Goal: Information Seeking & Learning: Learn about a topic

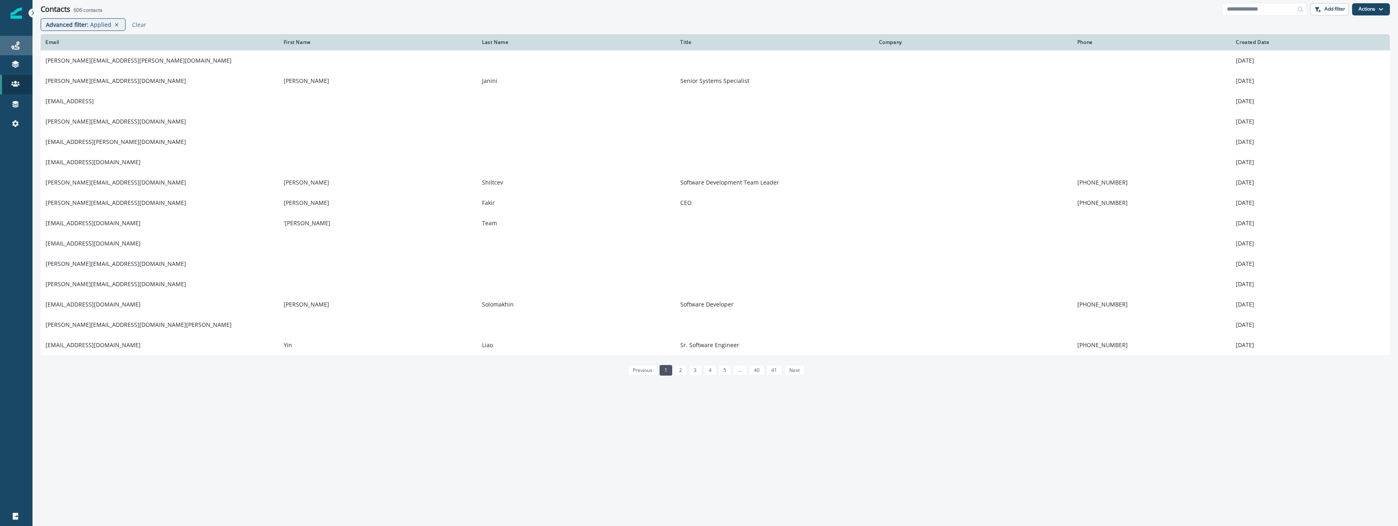
click at [19, 44] on icon at bounding box center [15, 45] width 8 height 8
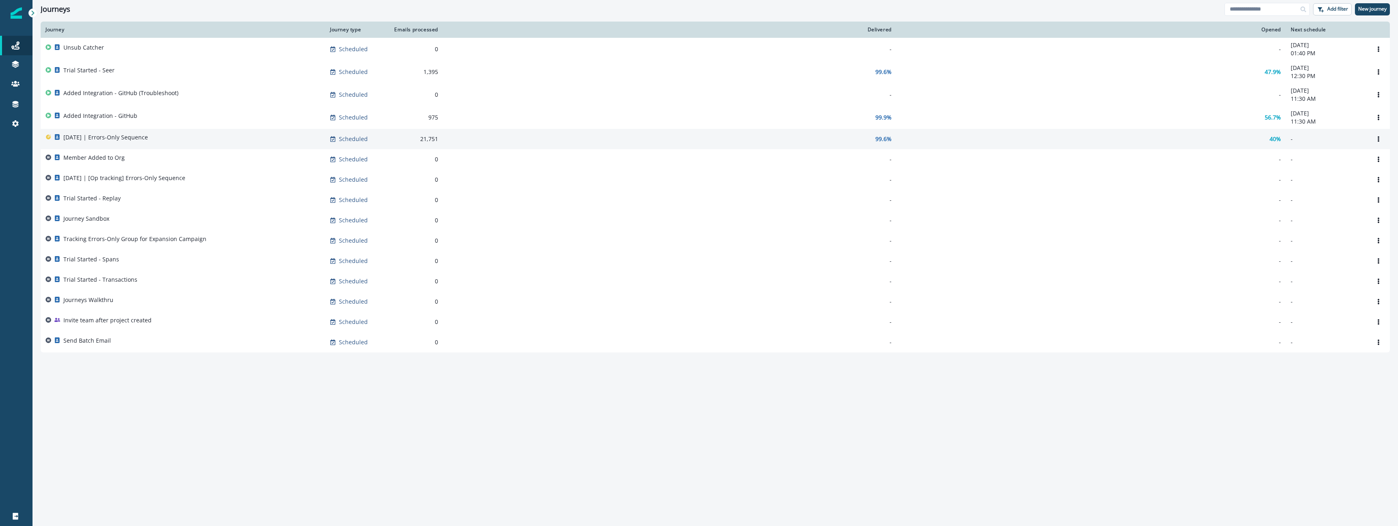
click at [109, 143] on div "[DATE] | Errors-Only Sequence" at bounding box center [105, 138] width 85 height 11
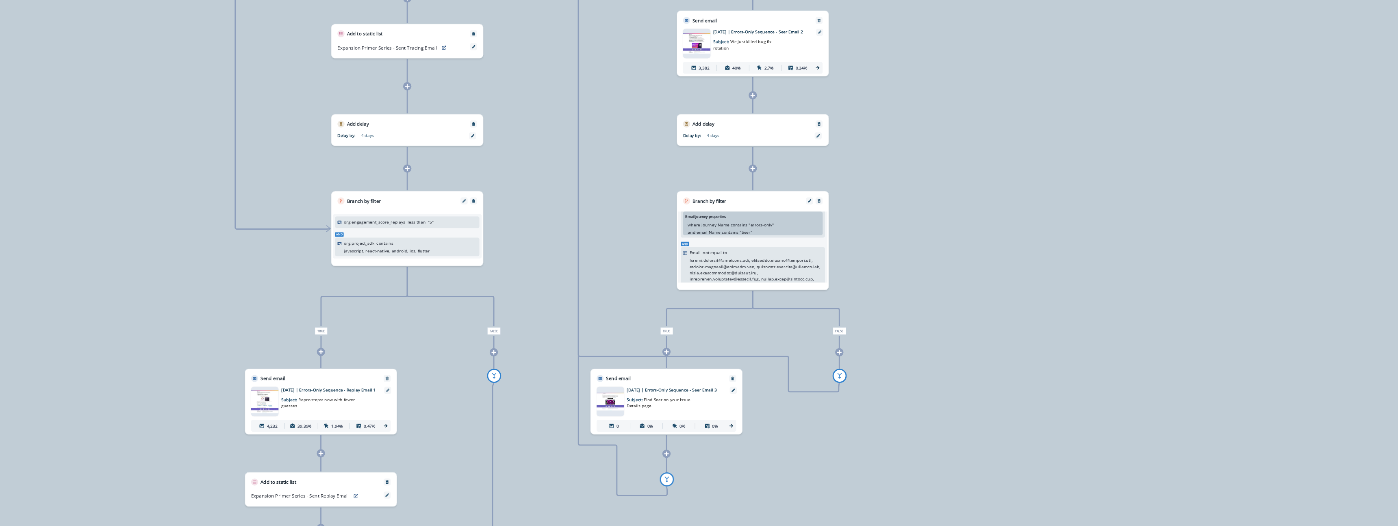
scroll to position [19, 0]
click at [772, 376] on p at bounding box center [786, 396] width 44 height 43
click at [764, 376] on p at bounding box center [786, 396] width 44 height 43
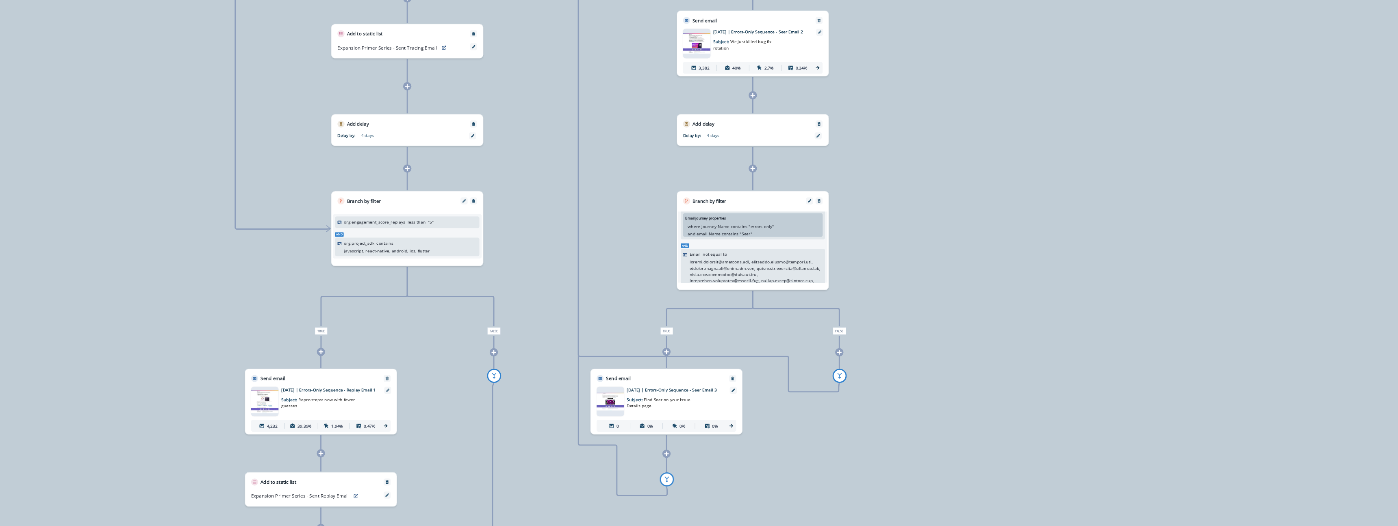
drag, startPoint x: 764, startPoint y: 376, endPoint x: 775, endPoint y: 381, distance: 12.0
click at [775, 381] on p at bounding box center [786, 396] width 44 height 43
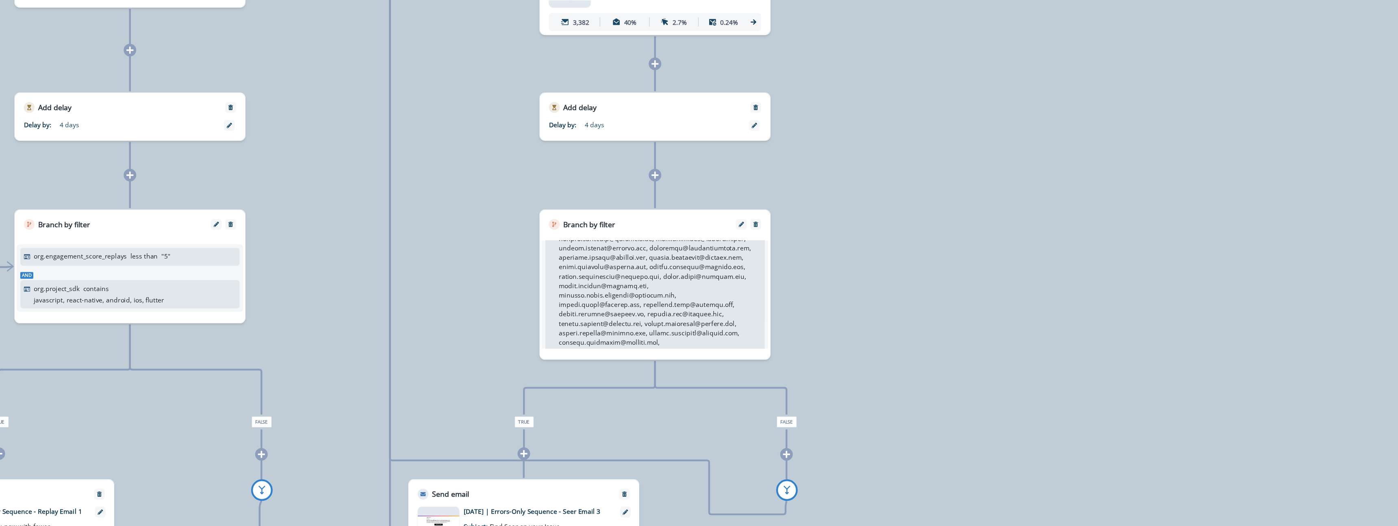
scroll to position [164, 0]
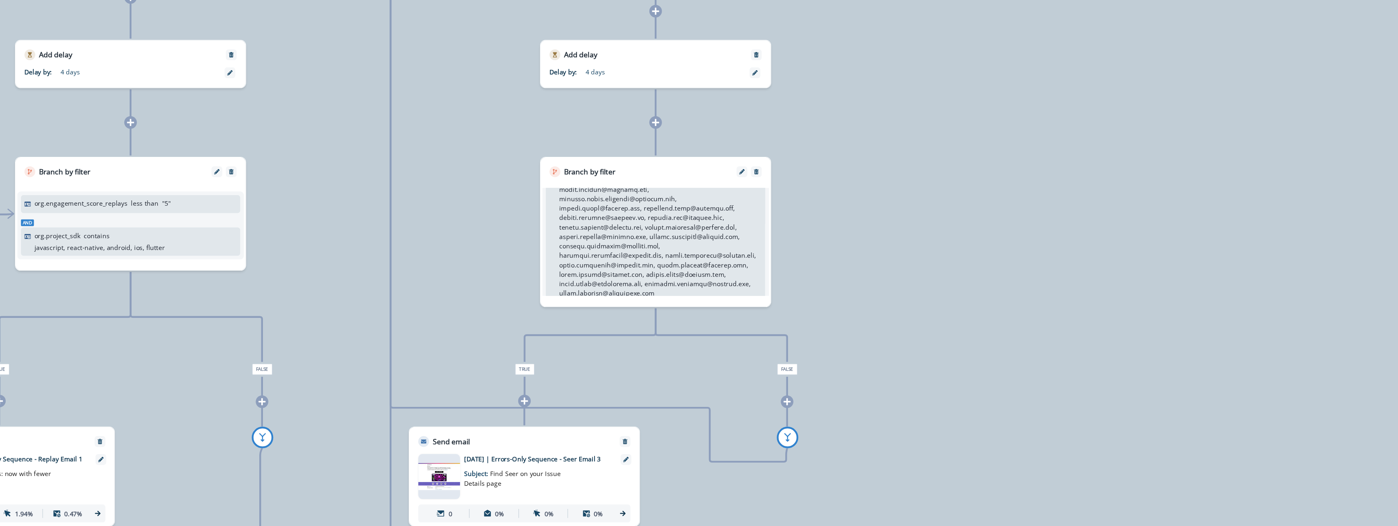
click at [671, 387] on p at bounding box center [686, 374] width 67 height 66
click at [667, 388] on p at bounding box center [686, 374] width 67 height 66
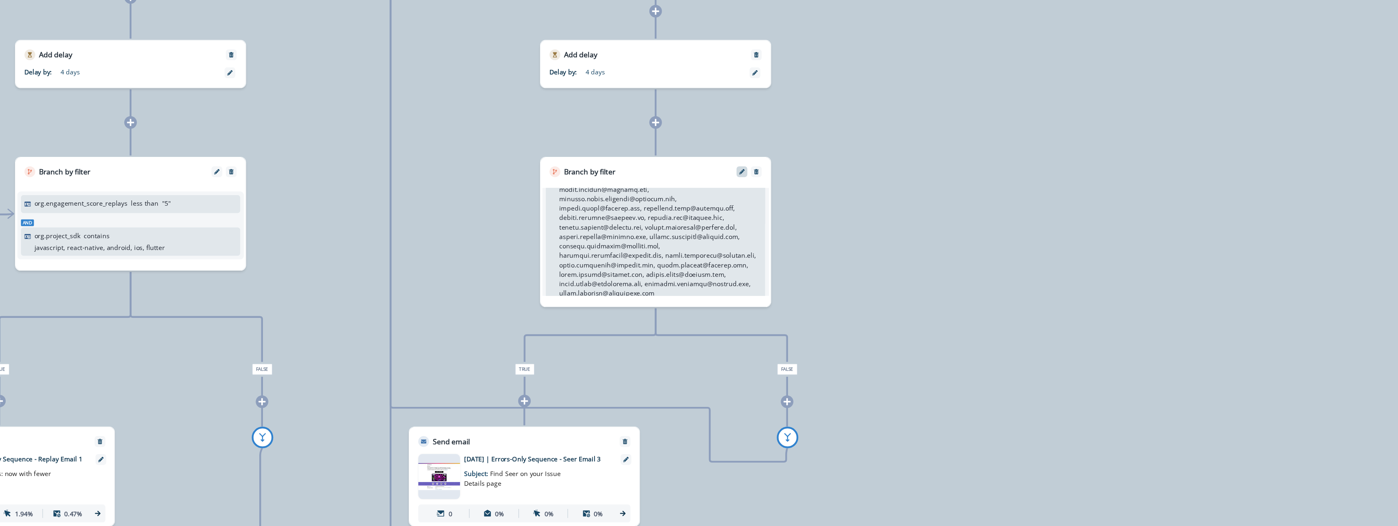
click at [715, 365] on button "Edit" at bounding box center [713, 365] width 5 height 2
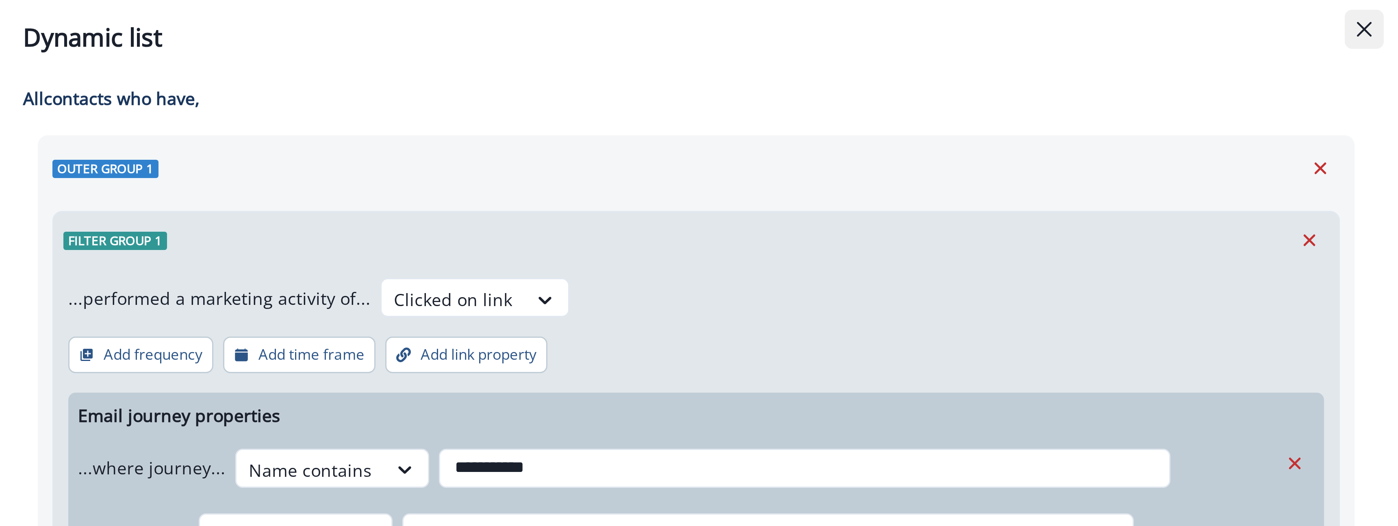
click at [1385, 9] on icon "Close" at bounding box center [1387, 9] width 5 height 5
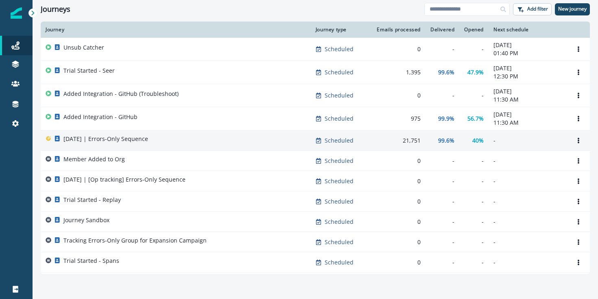
click at [94, 140] on p "[DATE] | Errors-Only Sequence" at bounding box center [105, 139] width 85 height 8
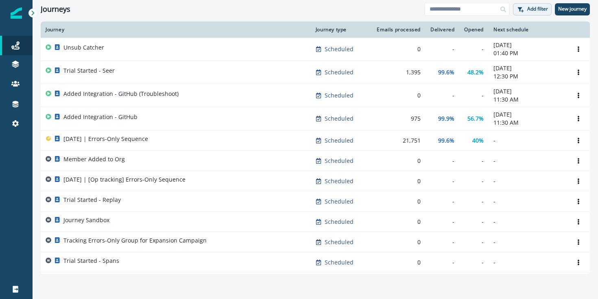
click at [535, 9] on p "Add filter" at bounding box center [537, 9] width 21 height 6
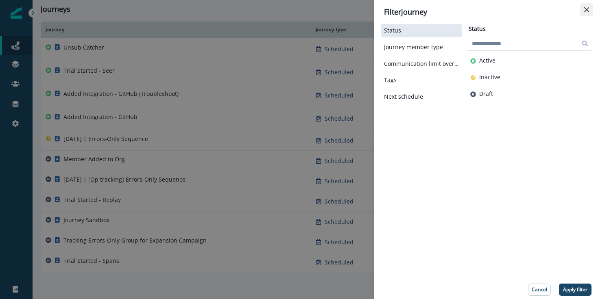
click at [586, 13] on button "Close" at bounding box center [586, 9] width 13 height 13
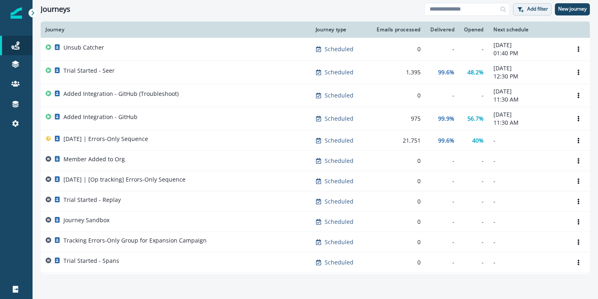
click at [534, 11] on p "Add filter" at bounding box center [537, 9] width 21 height 6
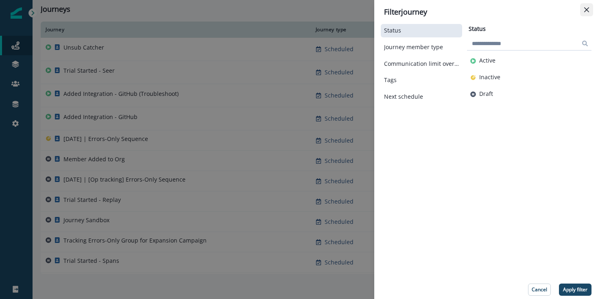
click at [587, 7] on icon "Close" at bounding box center [586, 9] width 5 height 5
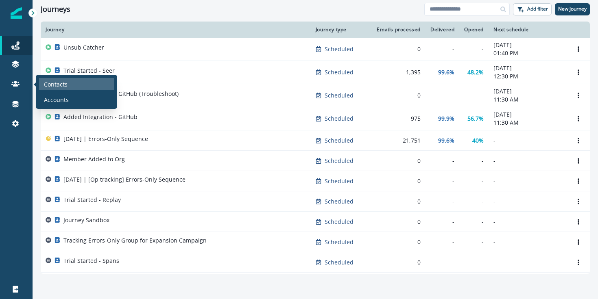
click at [81, 87] on div "Contacts" at bounding box center [76, 84] width 75 height 12
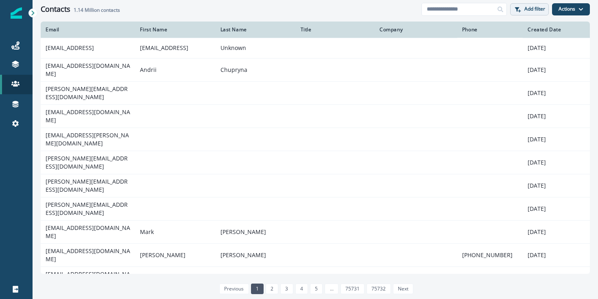
click at [524, 8] on p "Add filter" at bounding box center [534, 9] width 21 height 6
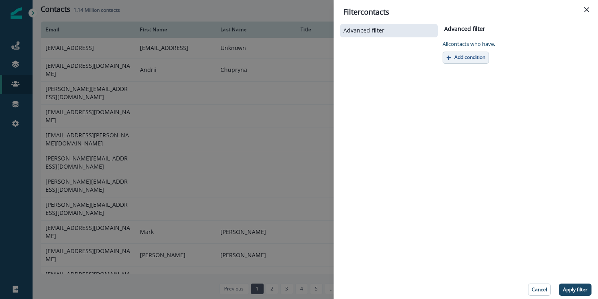
click at [465, 58] on p "Add condition" at bounding box center [469, 57] width 31 height 6
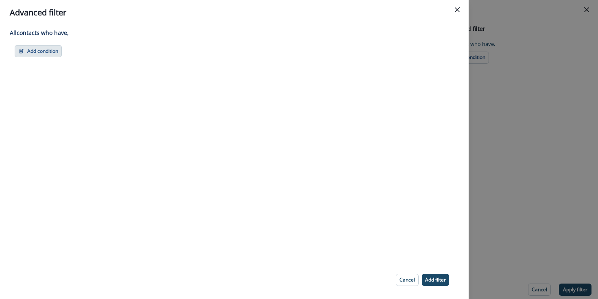
click at [34, 56] on button "Add condition" at bounding box center [38, 51] width 47 height 12
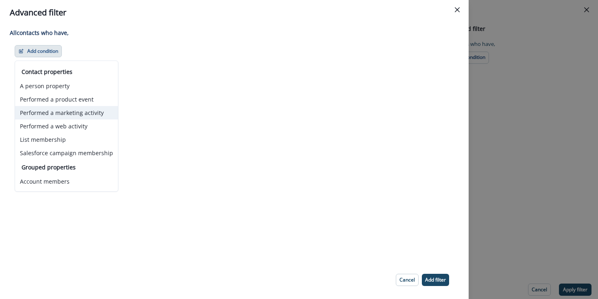
click at [91, 115] on button "Performed a marketing activity" at bounding box center [66, 112] width 103 height 13
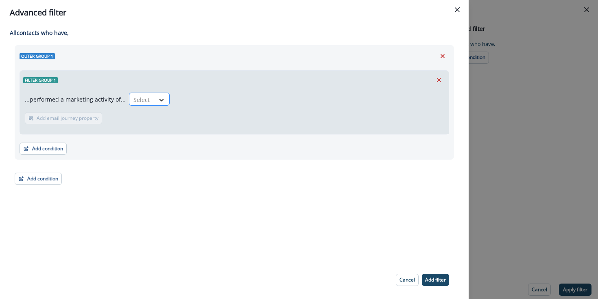
click at [158, 98] on icon at bounding box center [161, 100] width 7 height 8
type input "*******"
click at [155, 115] on div "Clicked on link" at bounding box center [150, 118] width 49 height 15
click at [39, 179] on button "Add condition" at bounding box center [38, 179] width 47 height 12
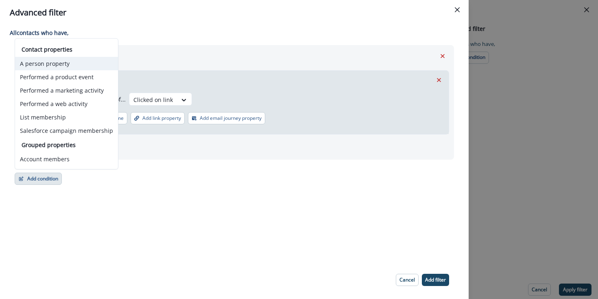
click at [66, 60] on button "A person property" at bounding box center [66, 63] width 103 height 13
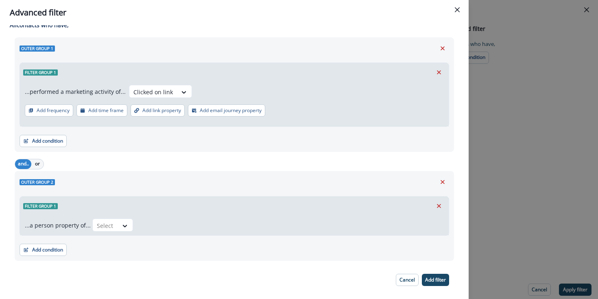
scroll to position [20, 0]
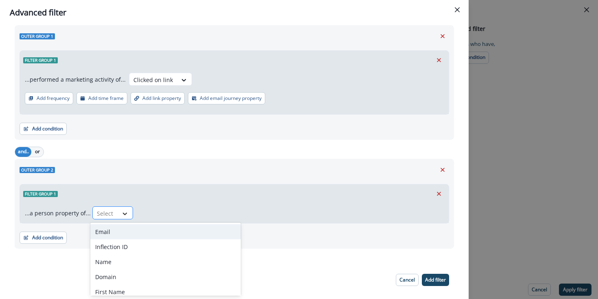
click at [118, 217] on div at bounding box center [125, 214] width 14 height 8
click at [114, 225] on div "Email" at bounding box center [165, 231] width 150 height 15
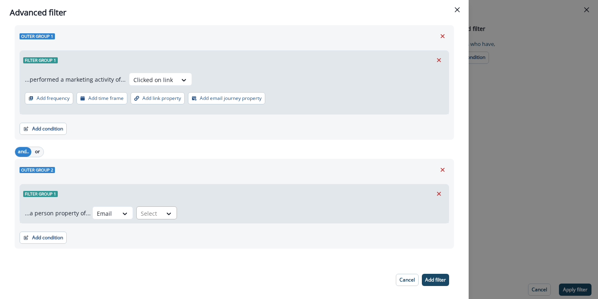
click at [144, 213] on div at bounding box center [149, 214] width 17 height 10
click at [166, 243] on div "not equal to" at bounding box center [166, 246] width 64 height 15
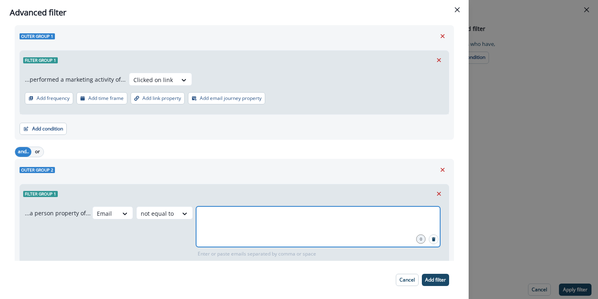
click at [243, 214] on input "text" at bounding box center [317, 217] width 241 height 16
click at [228, 212] on input "text" at bounding box center [317, 217] width 241 height 16
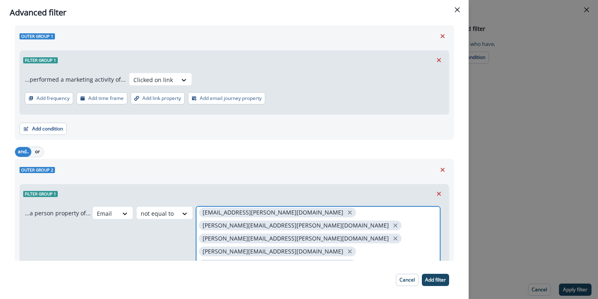
scroll to position [133, 0]
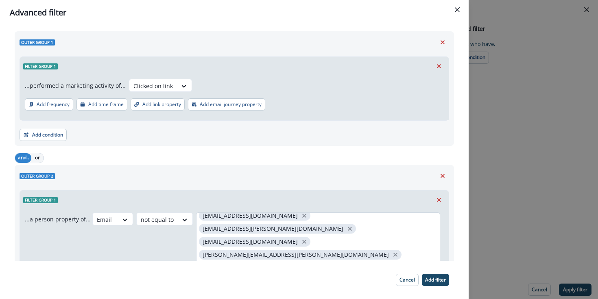
scroll to position [19, 0]
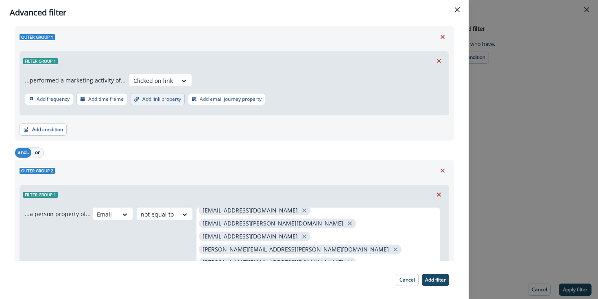
click at [171, 103] on button "Add link property" at bounding box center [157, 99] width 54 height 12
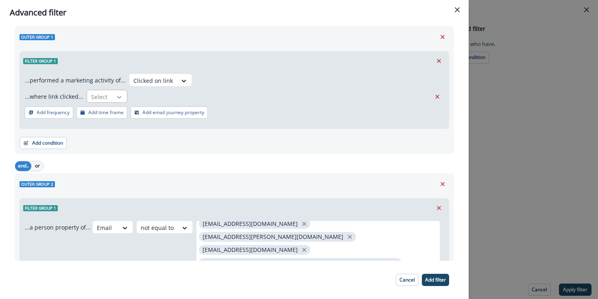
click at [112, 96] on div at bounding box center [119, 97] width 14 height 8
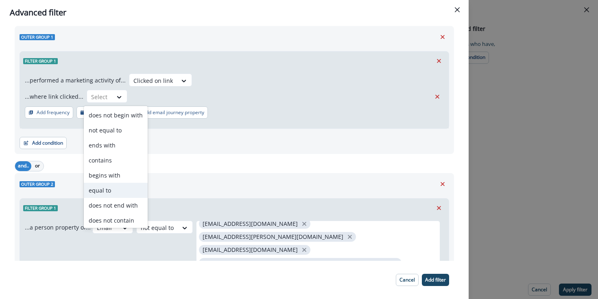
scroll to position [2, 0]
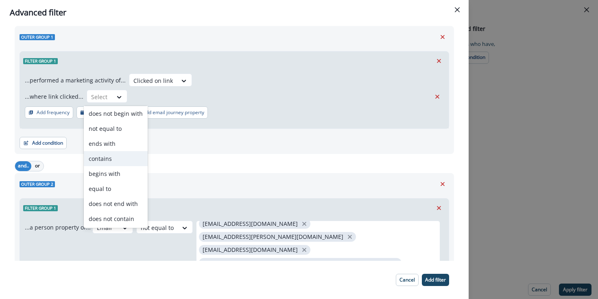
click at [97, 163] on div "contains" at bounding box center [116, 158] width 64 height 15
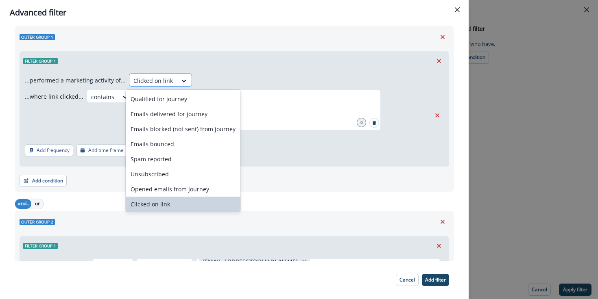
click at [159, 78] on div at bounding box center [152, 81] width 39 height 10
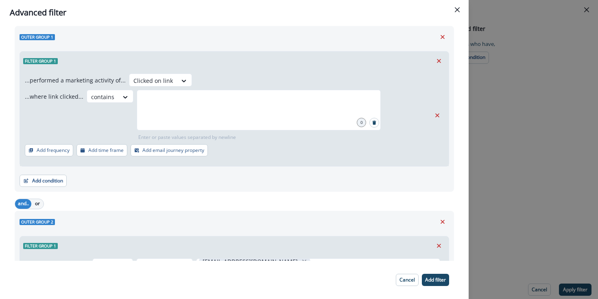
click at [256, 62] on div "Filter group 1" at bounding box center [234, 61] width 428 height 19
click at [172, 151] on p "Add email journey property" at bounding box center [173, 151] width 62 height 6
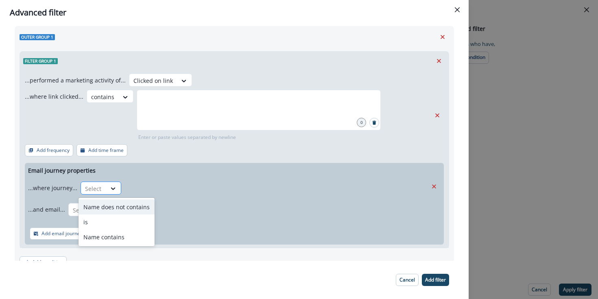
click at [96, 191] on div at bounding box center [93, 189] width 17 height 10
click at [118, 219] on div "is" at bounding box center [116, 222] width 76 height 15
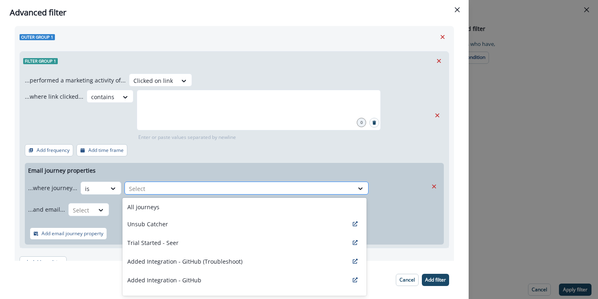
click at [197, 187] on div at bounding box center [239, 189] width 220 height 10
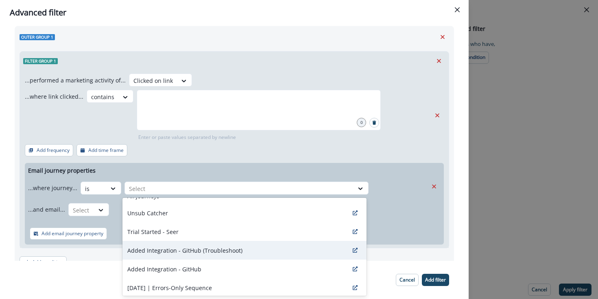
scroll to position [13, 0]
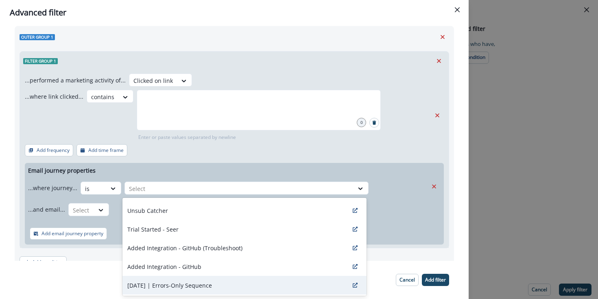
click at [198, 284] on p "[DATE] | Errors-Only Sequence" at bounding box center [169, 285] width 85 height 9
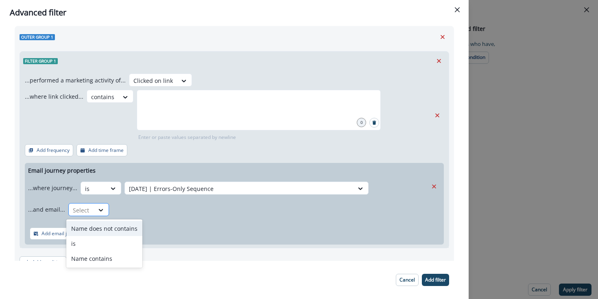
click at [90, 210] on div "Select" at bounding box center [81, 210] width 25 height 13
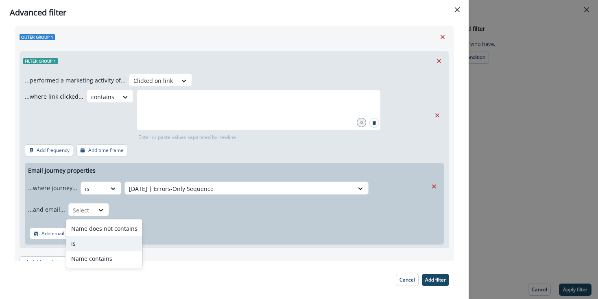
click at [110, 244] on div "is" at bounding box center [104, 243] width 76 height 15
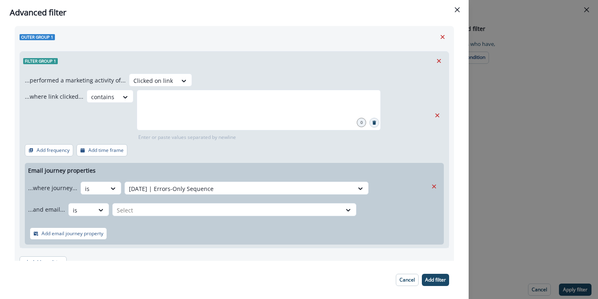
click at [373, 124] on button "Search" at bounding box center [374, 123] width 10 height 10
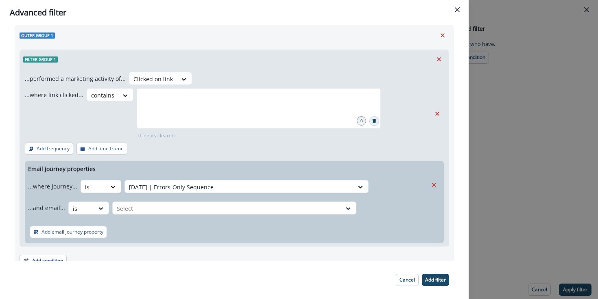
click at [372, 120] on button "Search" at bounding box center [374, 121] width 10 height 10
click at [437, 113] on icon "Remove" at bounding box center [437, 113] width 4 height 4
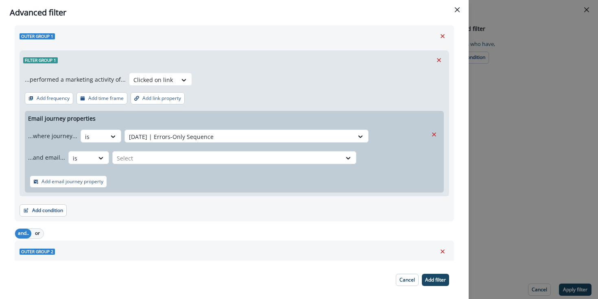
scroll to position [20, 0]
click at [211, 144] on div "Select" at bounding box center [239, 136] width 228 height 13
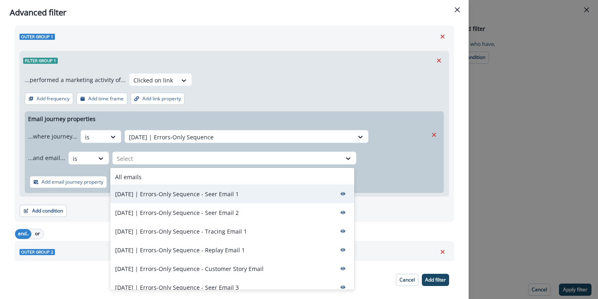
click at [228, 197] on p "[DATE] | Errors-Only Sequence - Seer Email 1" at bounding box center [177, 194] width 124 height 9
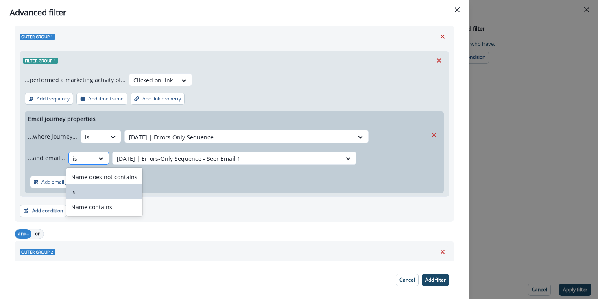
click at [106, 158] on div at bounding box center [101, 158] width 15 height 13
click at [115, 208] on div "Name contains" at bounding box center [104, 207] width 76 height 15
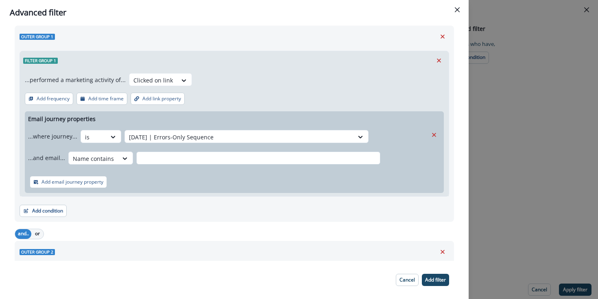
click at [231, 159] on input "text" at bounding box center [258, 158] width 244 height 13
type input "****"
click at [124, 220] on div "Outer group 1 Filter group 1 ...performed a marketing activity of... Clicked on…" at bounding box center [234, 124] width 439 height 196
click at [199, 250] on div "Outer group 2" at bounding box center [234, 252] width 429 height 12
drag, startPoint x: 143, startPoint y: 264, endPoint x: 115, endPoint y: 241, distance: 36.2
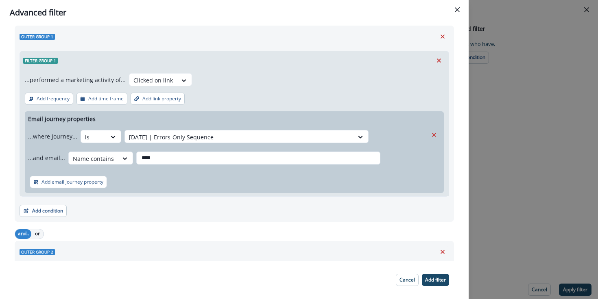
click at [132, 253] on div "Advanced filter All contact s who have, Outer group 1 Filter group 1 ...perform…" at bounding box center [234, 149] width 468 height 299
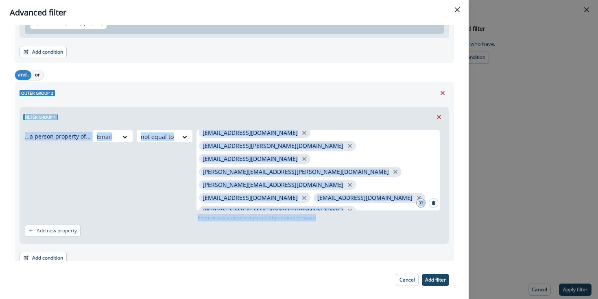
scroll to position [181, 0]
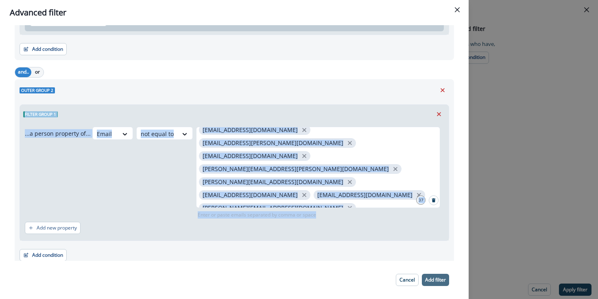
click at [441, 280] on p "Add filter" at bounding box center [435, 280] width 21 height 6
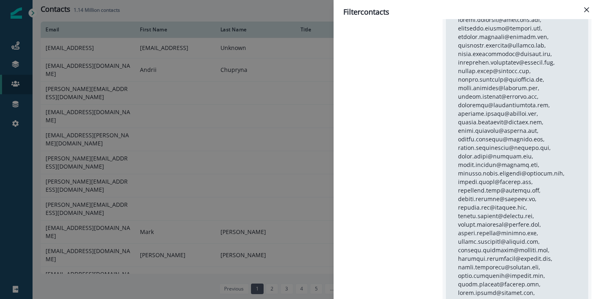
scroll to position [189, 0]
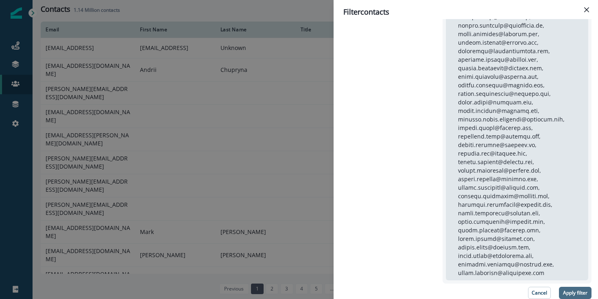
click at [567, 289] on button "Apply filter" at bounding box center [575, 293] width 33 height 12
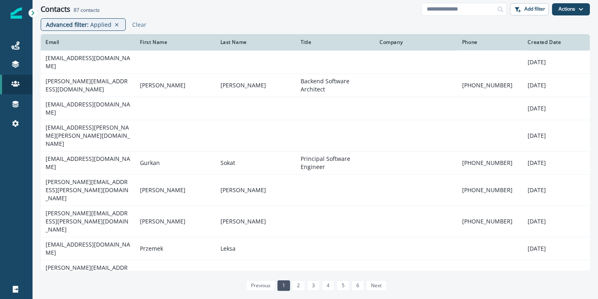
click at [86, 9] on h2 "87 contacts" at bounding box center [87, 10] width 26 height 6
copy h2 "87 contacts"
click at [537, 8] on p "Add filter" at bounding box center [534, 9] width 21 height 6
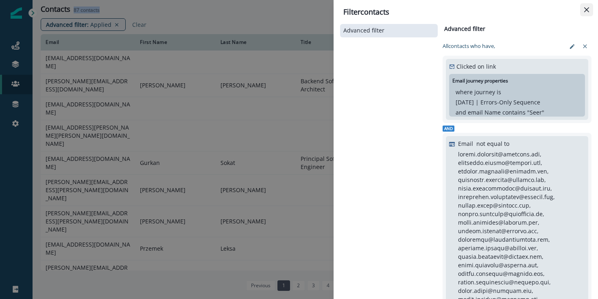
click at [588, 11] on icon "Close" at bounding box center [586, 9] width 5 height 5
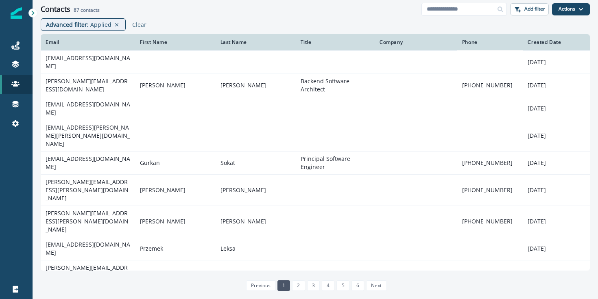
click at [542, 41] on div "Created Date" at bounding box center [555, 42] width 57 height 7
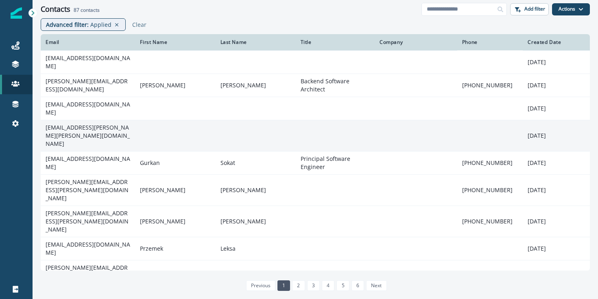
click at [78, 130] on td "[EMAIL_ADDRESS][PERSON_NAME][PERSON_NAME][DOMAIN_NAME]" at bounding box center [88, 135] width 94 height 31
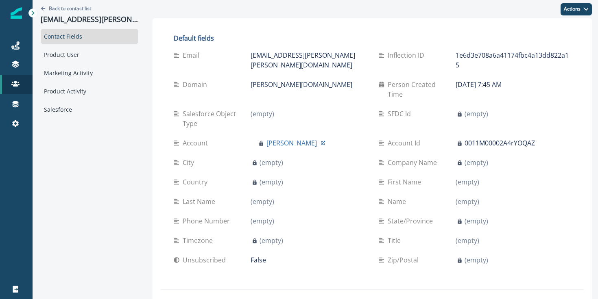
click at [83, 80] on div "Contact Fields Product User Marketing Activity Product Activity Salesforce" at bounding box center [90, 73] width 98 height 88
click at [84, 77] on div "Marketing Activity" at bounding box center [90, 72] width 98 height 15
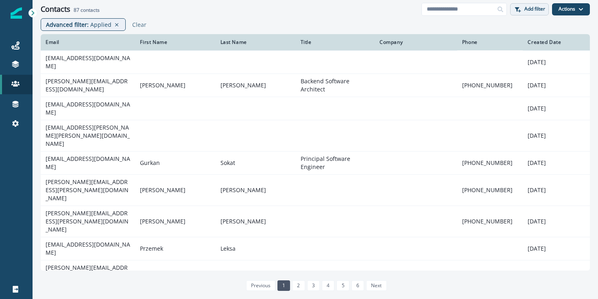
click at [531, 10] on p "Add filter" at bounding box center [534, 9] width 21 height 6
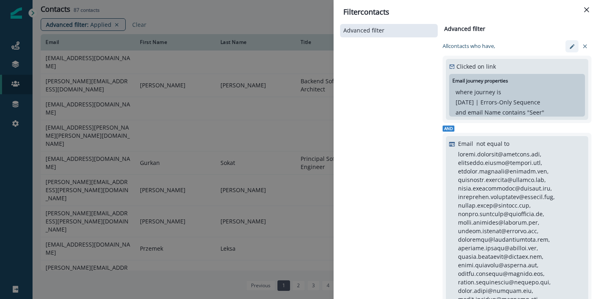
click at [571, 48] on icon "edit-filter" at bounding box center [571, 46] width 4 height 4
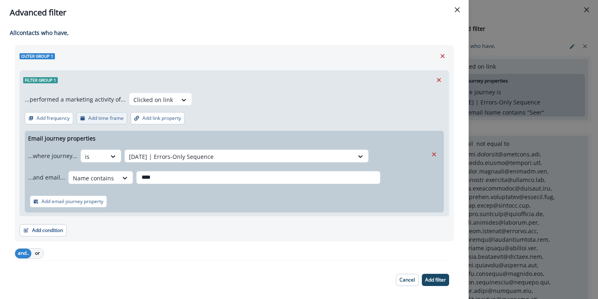
click at [120, 117] on p "Add time frame" at bounding box center [105, 118] width 35 height 6
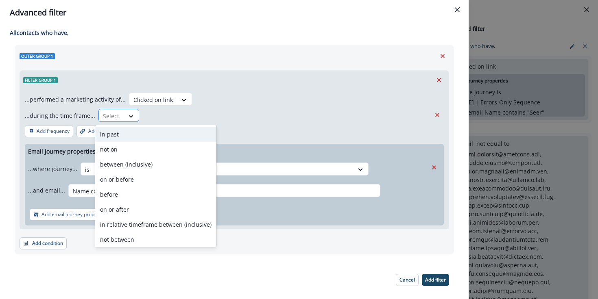
click at [127, 112] on icon at bounding box center [130, 116] width 7 height 8
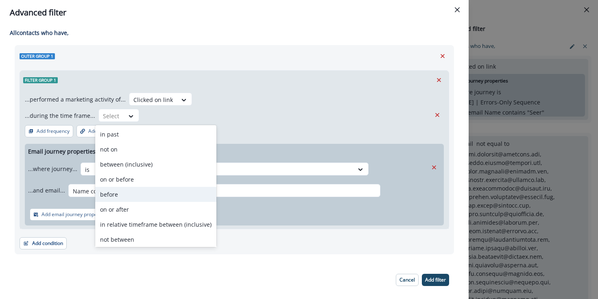
click at [149, 194] on div "before" at bounding box center [155, 194] width 121 height 15
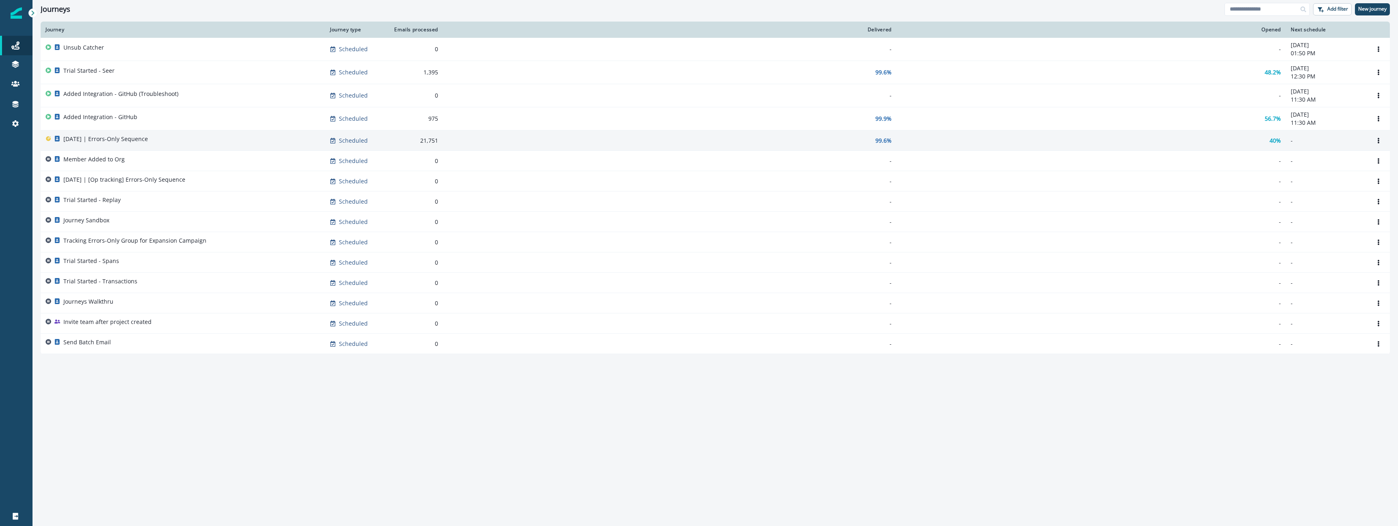
click at [97, 139] on p "[DATE] | Errors-Only Sequence" at bounding box center [105, 139] width 85 height 8
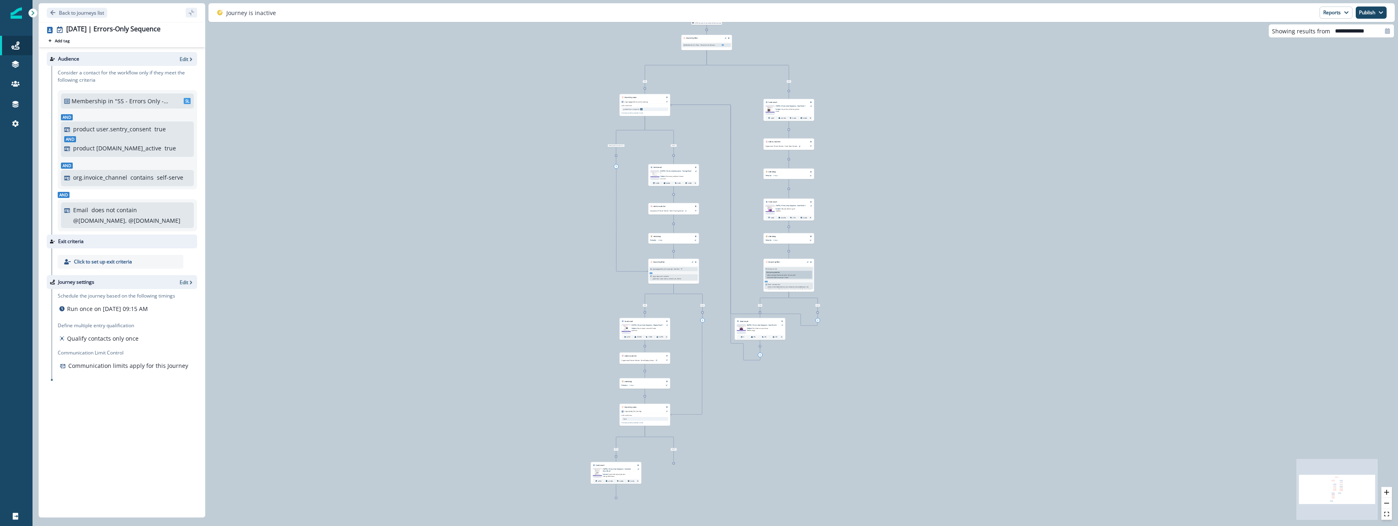
click at [1022, 239] on div "5,539 contacts have entered the journey Branch by filter Membership in "Seer - …" at bounding box center [716, 263] width 1366 height 526
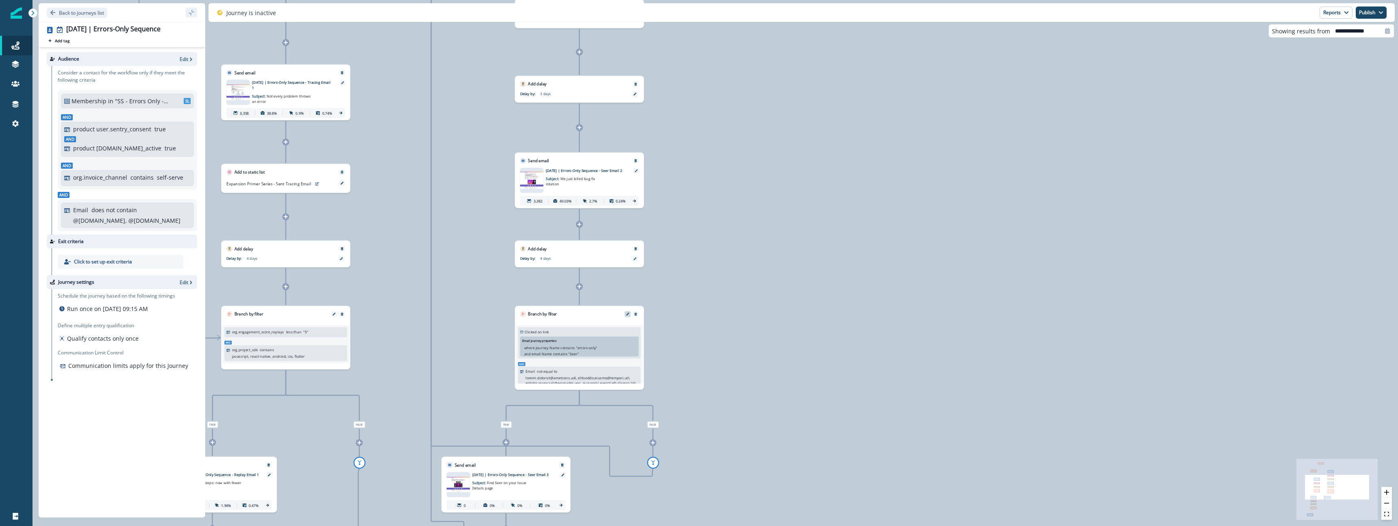
click at [627, 315] on icon "Edit" at bounding box center [627, 314] width 3 height 3
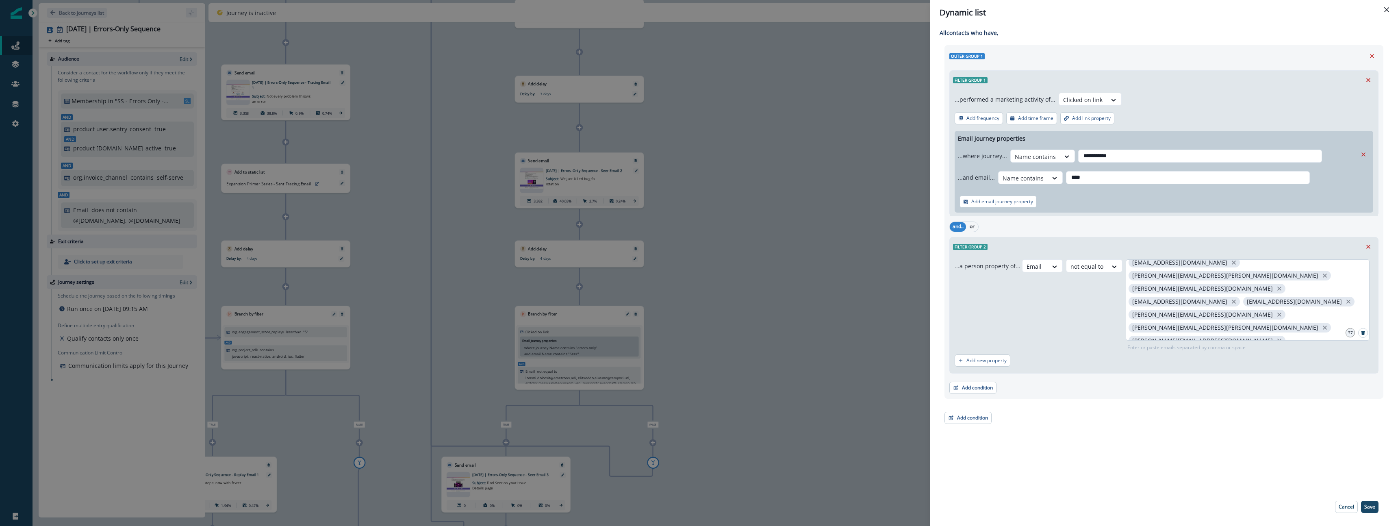
scroll to position [84, 0]
click at [1389, 10] on icon "Close" at bounding box center [1387, 9] width 5 height 5
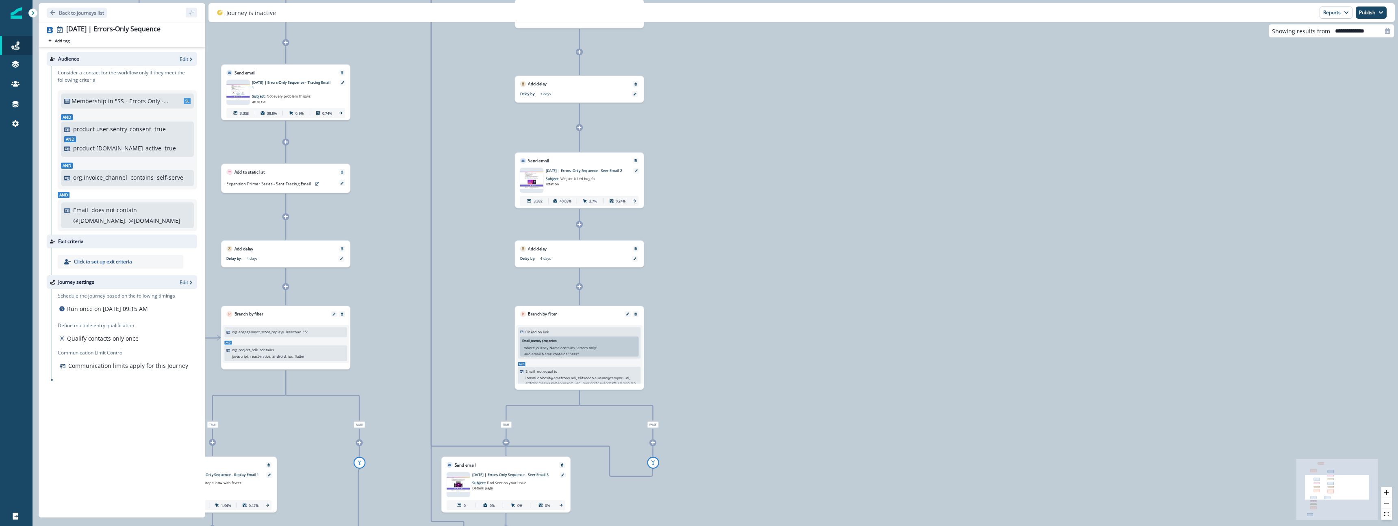
click at [607, 342] on div "Email journey properties where journey Name contains " errors-only " and email …" at bounding box center [579, 347] width 119 height 20
click at [629, 313] on button "Edit" at bounding box center [628, 314] width 8 height 3
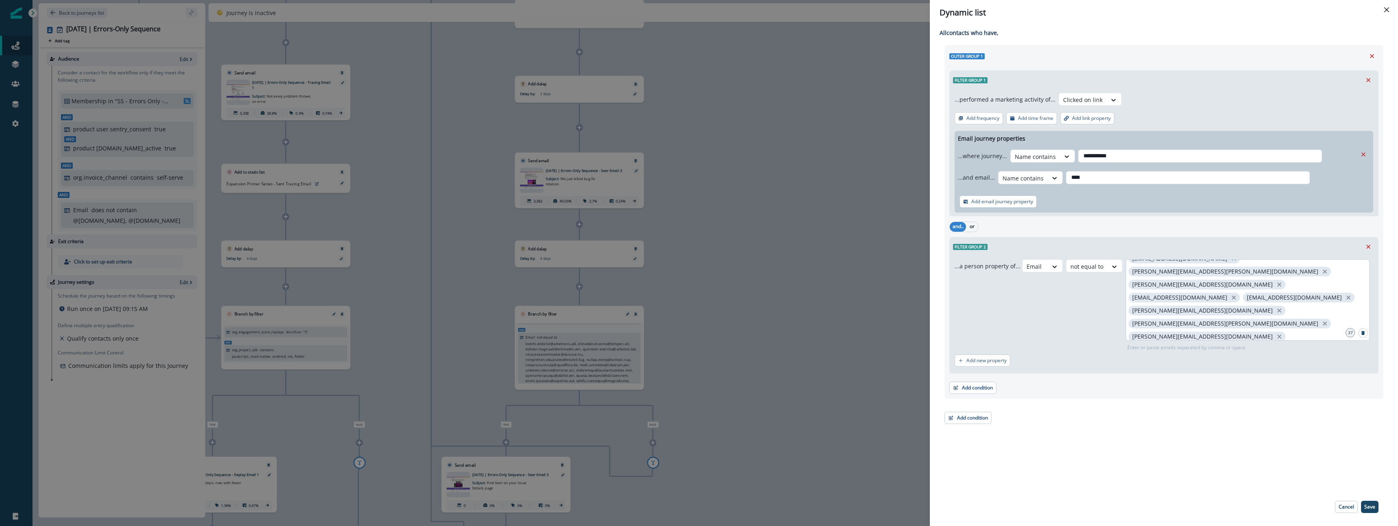
scroll to position [0, 0]
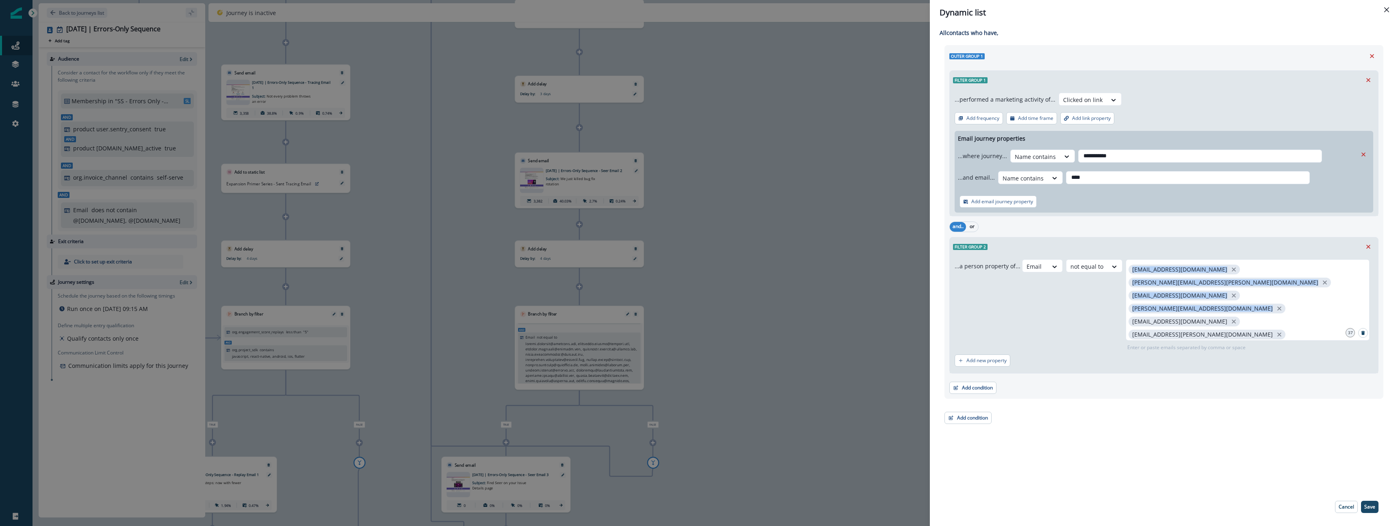
drag, startPoint x: 1317, startPoint y: 272, endPoint x: 1121, endPoint y: 268, distance: 195.6
click at [1121, 268] on div "Email not equal to aditya.varanasi@buildium.com aleksandr.serbin@allegro.com al…" at bounding box center [1197, 305] width 351 height 92
click at [1131, 265] on span "[EMAIL_ADDRESS][DOMAIN_NAME]" at bounding box center [1184, 270] width 111 height 10
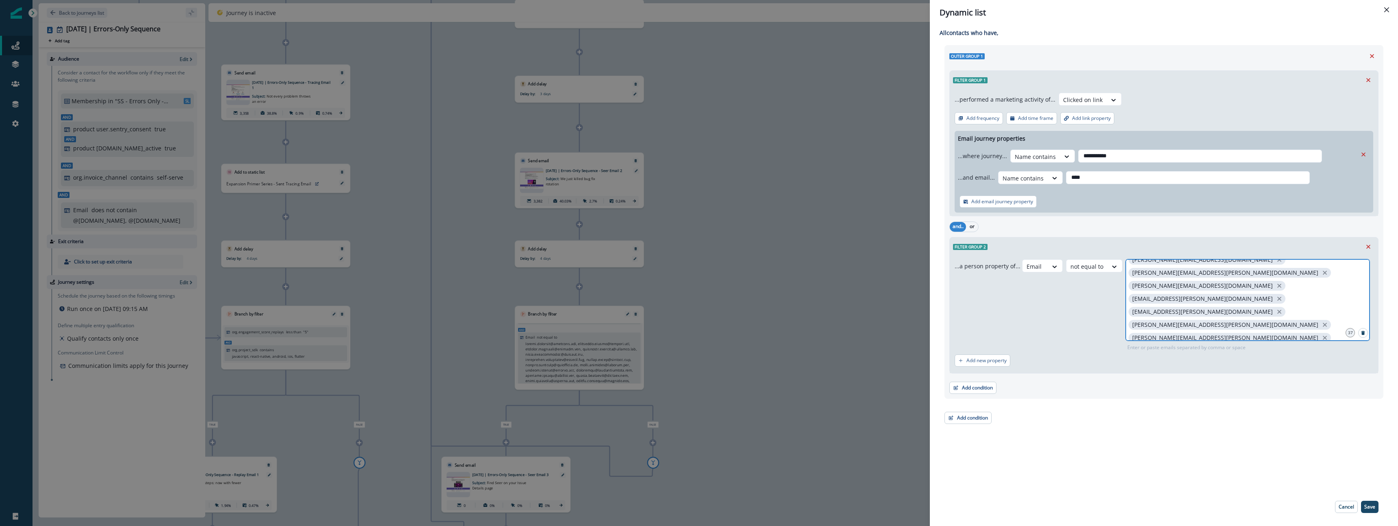
scroll to position [186, 0]
drag, startPoint x: 1211, startPoint y: 334, endPoint x: 1118, endPoint y: 267, distance: 113.8
click at [1118, 267] on div "Email not equal to aditya.varanasi@buildium.com aleksandr.serbin@allegro.com al…" at bounding box center [1197, 305] width 351 height 92
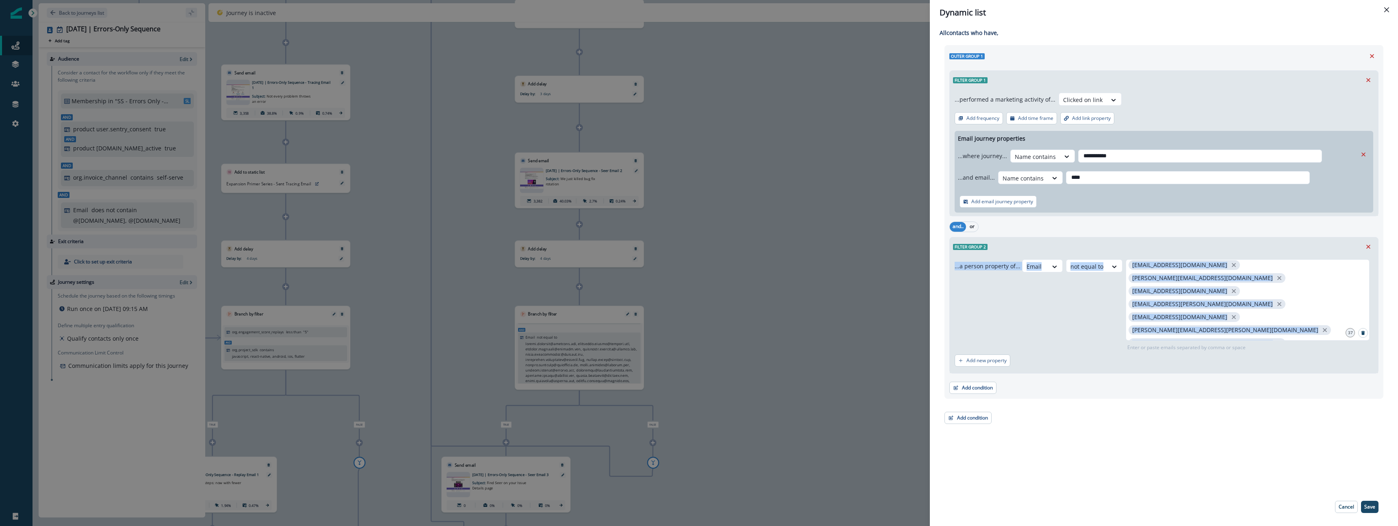
scroll to position [0, 0]
drag, startPoint x: 1242, startPoint y: 320, endPoint x: 1130, endPoint y: 271, distance: 122.7
click at [1130, 271] on div "aditya.varanasi@buildium.com aleksandr.serbin@allegro.com alyaxey.valevich@alle…" at bounding box center [1248, 299] width 244 height 81
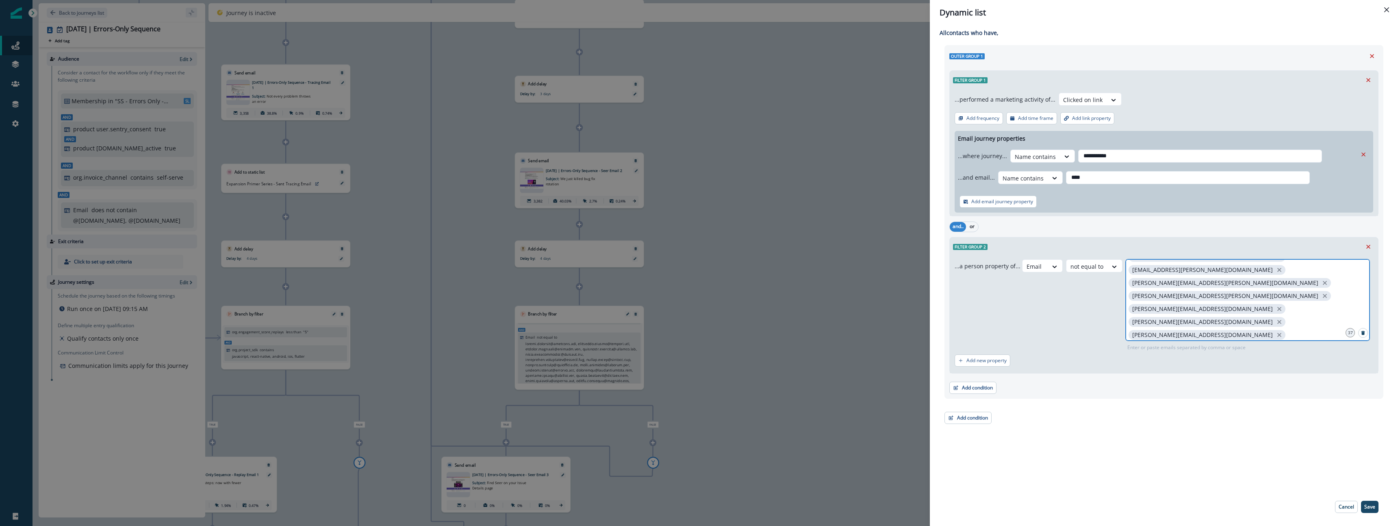
scroll to position [186, 0]
drag, startPoint x: 1216, startPoint y: 318, endPoint x: 1104, endPoint y: 235, distance: 139.8
click at [1104, 235] on div "and.. or Filter group 2 ...a person property of... Email not equal to aditya.va…" at bounding box center [1164, 297] width 429 height 154
drag, startPoint x: 1213, startPoint y: 319, endPoint x: 1130, endPoint y: 269, distance: 96.5
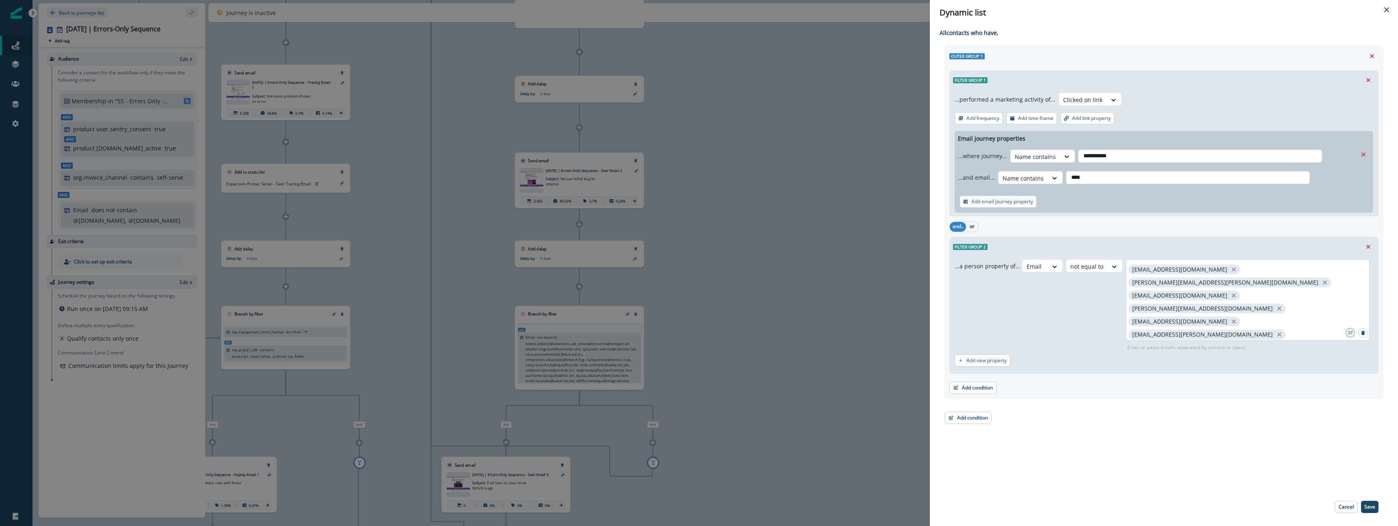
click at [1130, 269] on div "aditya.varanasi@buildium.com aleksandr.serbin@allegro.com alyaxey.valevich@alle…" at bounding box center [1248, 299] width 244 height 81
copy div "aditya.varanasi@buildium.com aleksandr.serbin@allegro.com alyaxey.valevich@alle…"
drag, startPoint x: 1214, startPoint y: 318, endPoint x: 1129, endPoint y: 272, distance: 96.8
click at [1129, 272] on div "aditya.varanasi@buildium.com aleksandr.serbin@allegro.com alyaxey.valevich@alle…" at bounding box center [1248, 299] width 244 height 81
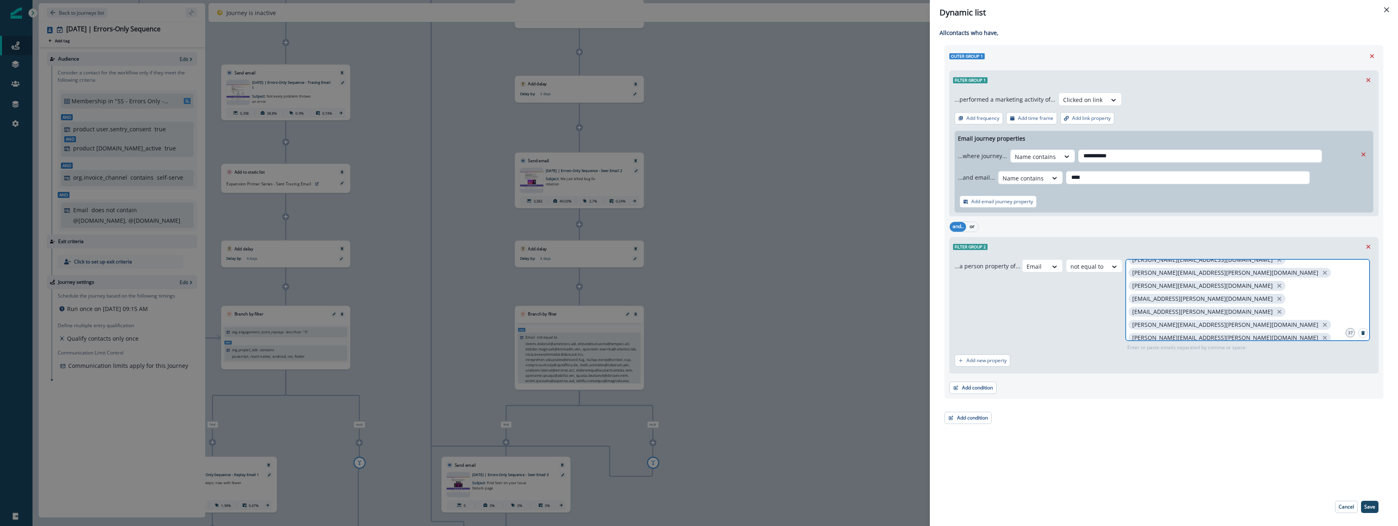
scroll to position [186, 0]
